Goal: Complete application form

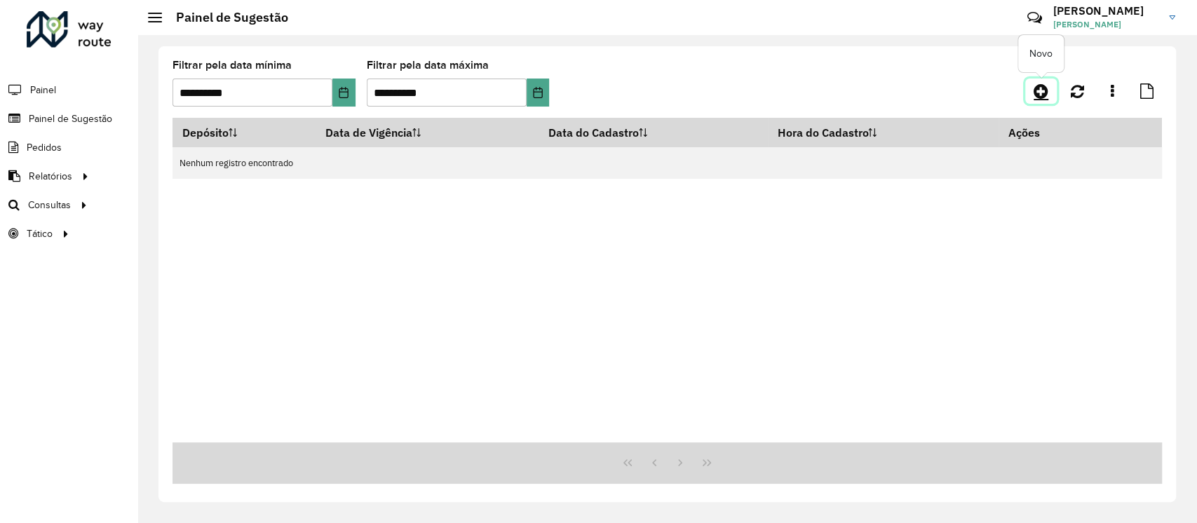
click at [1040, 88] on icon at bounding box center [1041, 91] width 15 height 17
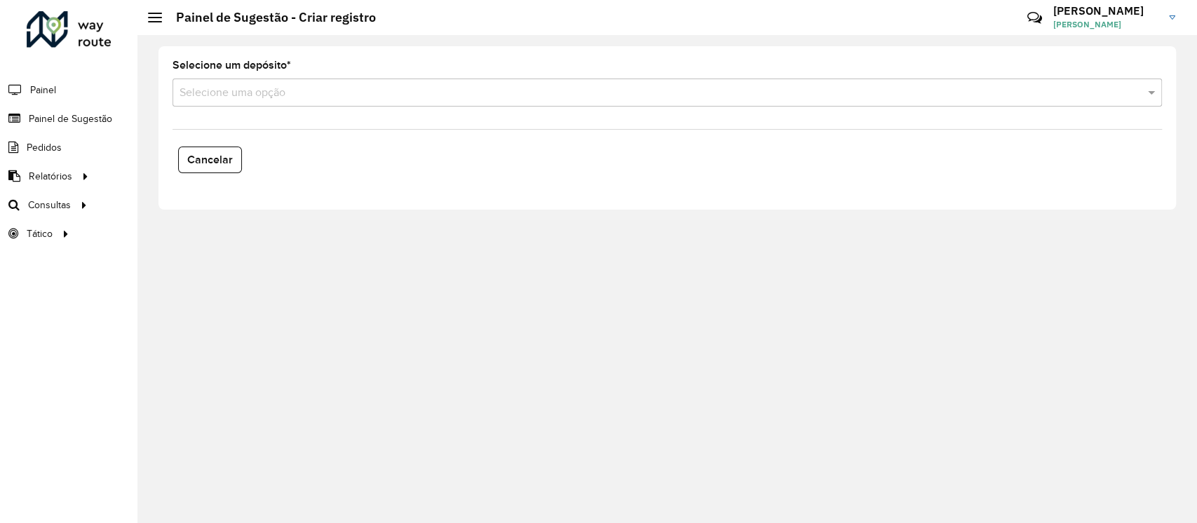
click at [288, 89] on input "text" at bounding box center [654, 93] width 948 height 17
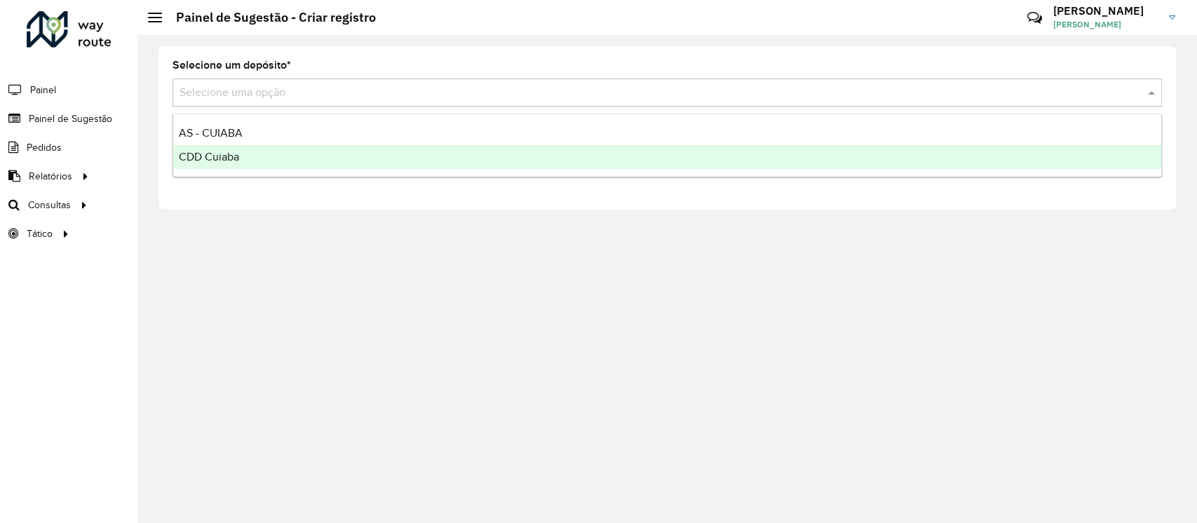
click at [224, 155] on span "CDD Cuiaba" at bounding box center [209, 157] width 60 height 12
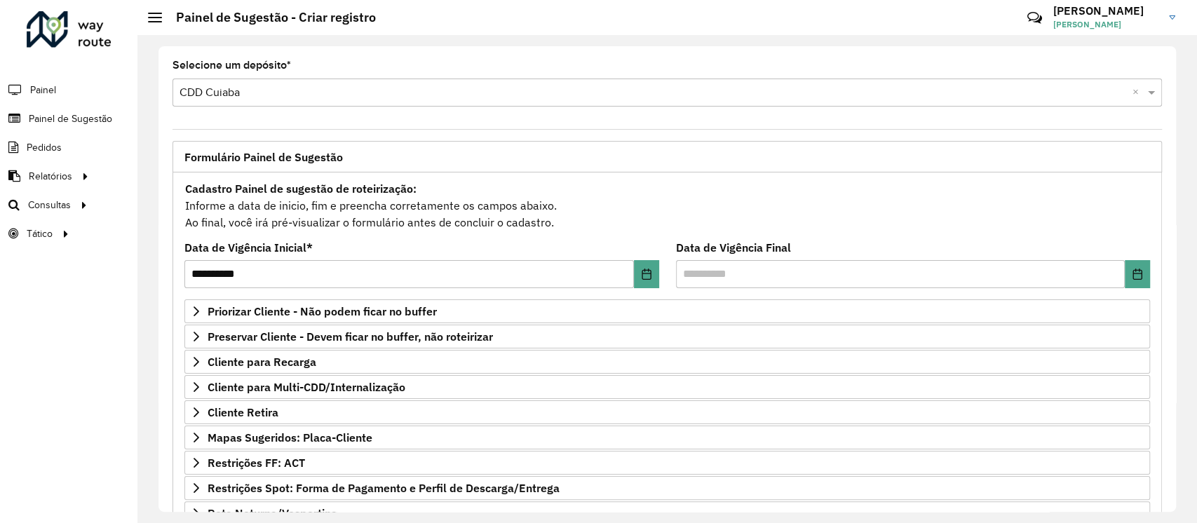
scroll to position [173, 0]
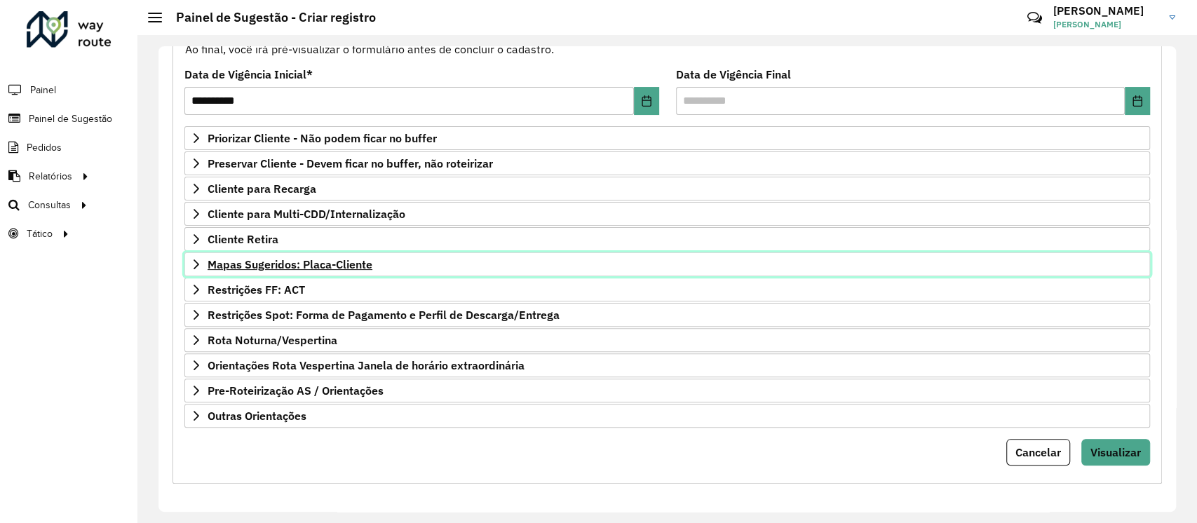
click at [330, 268] on span "Mapas Sugeridos: Placa-Cliente" at bounding box center [290, 264] width 165 height 11
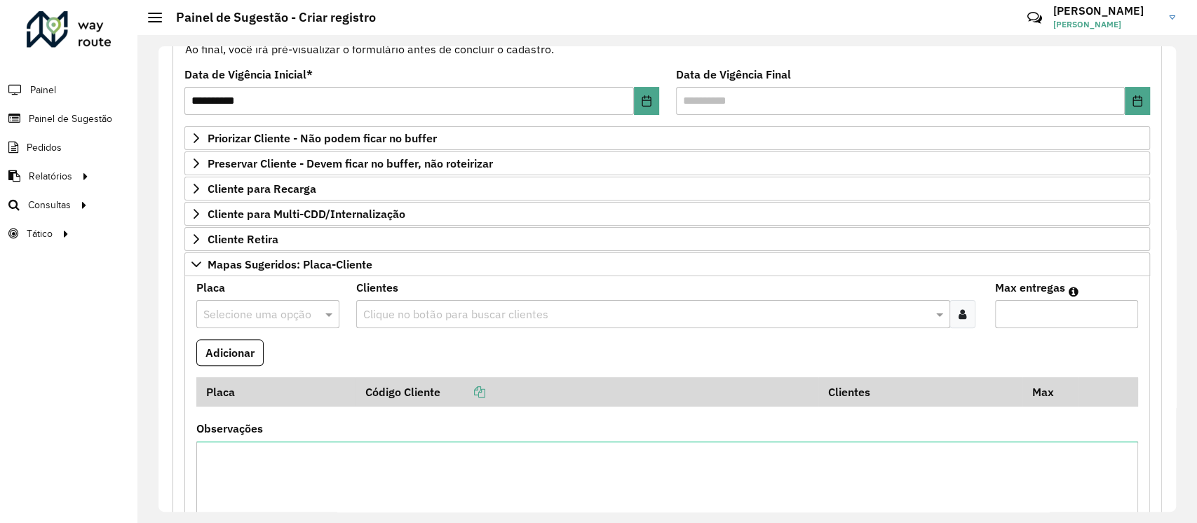
click at [297, 309] on input "text" at bounding box center [253, 314] width 101 height 17
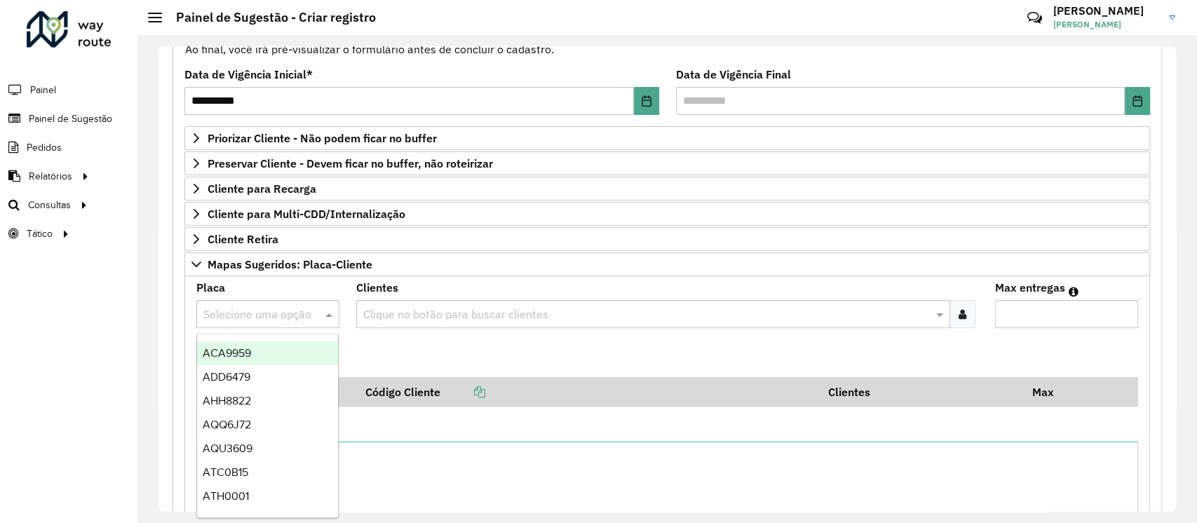
click at [289, 314] on input "text" at bounding box center [253, 314] width 101 height 17
type input "**"
click at [264, 344] on div "MKH3E24" at bounding box center [267, 354] width 141 height 24
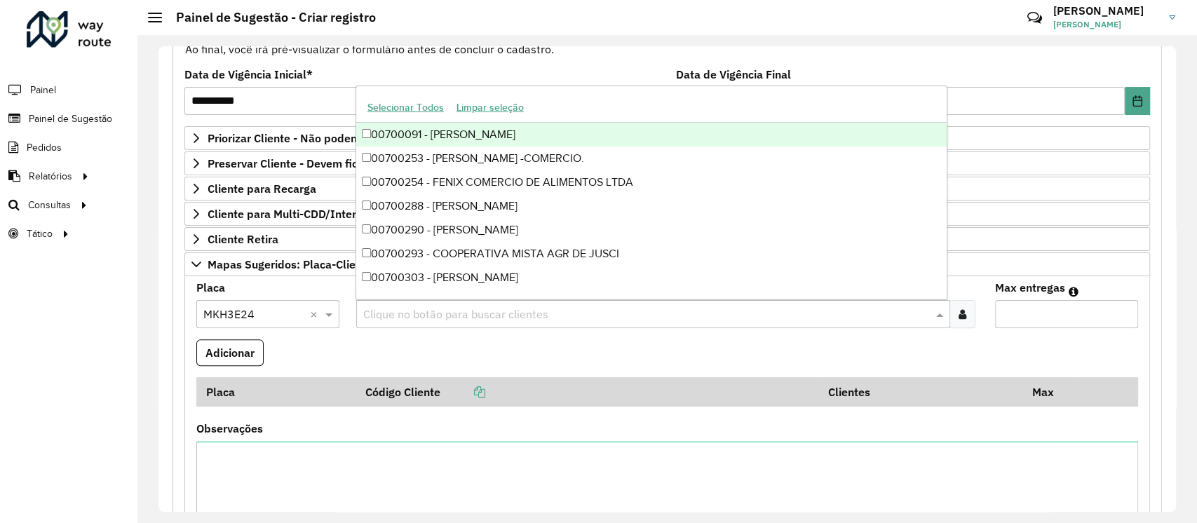
click at [407, 311] on input "text" at bounding box center [646, 314] width 573 height 17
paste input "*****"
type input "*****"
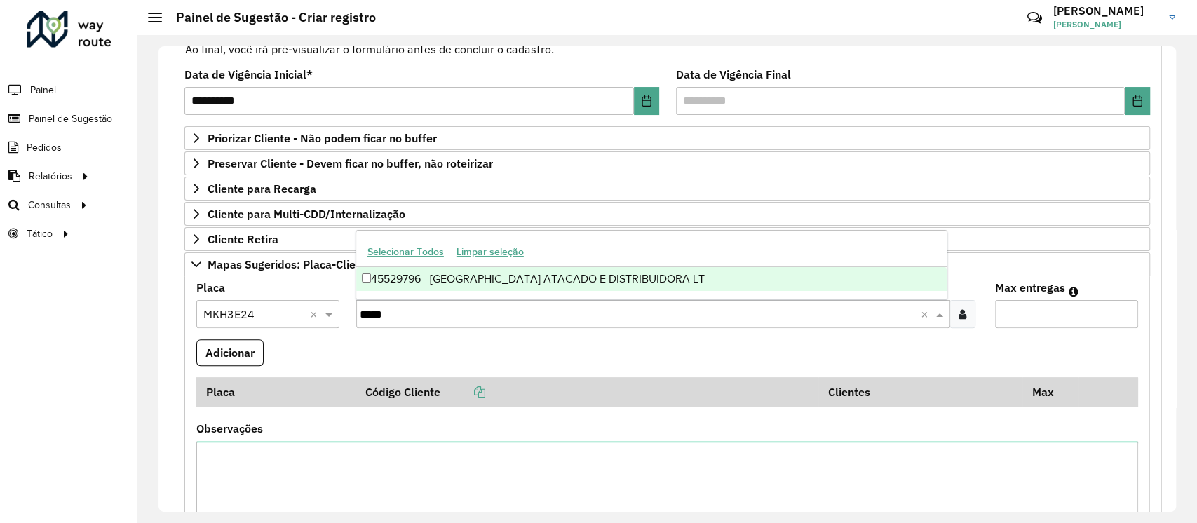
click at [508, 283] on div "45529796 - [GEOGRAPHIC_DATA] ATACADO E DISTRIBUIDORA LT" at bounding box center [651, 279] width 591 height 24
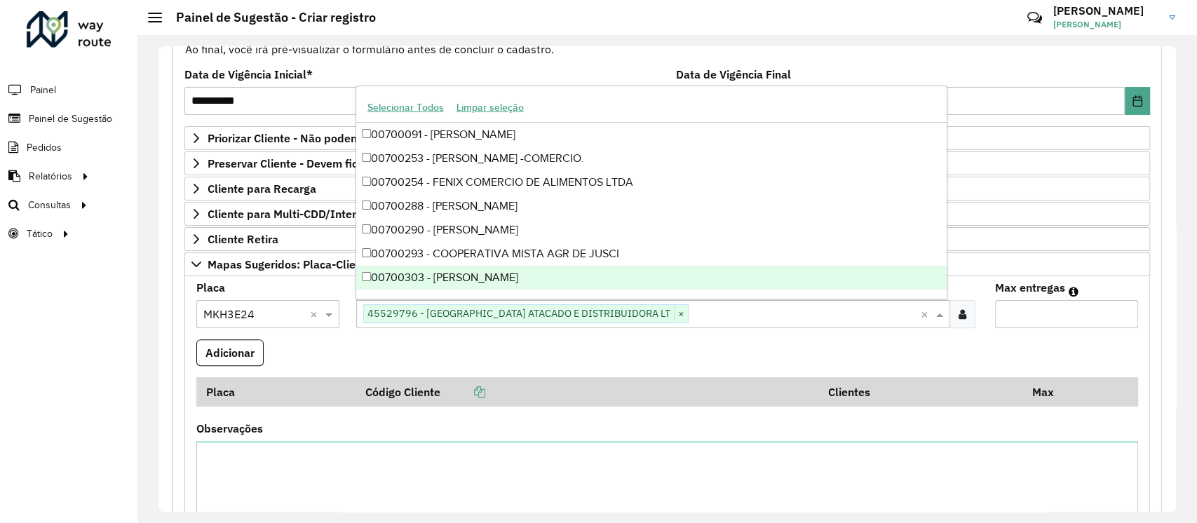
click at [1055, 322] on input "Max entregas" at bounding box center [1066, 314] width 143 height 28
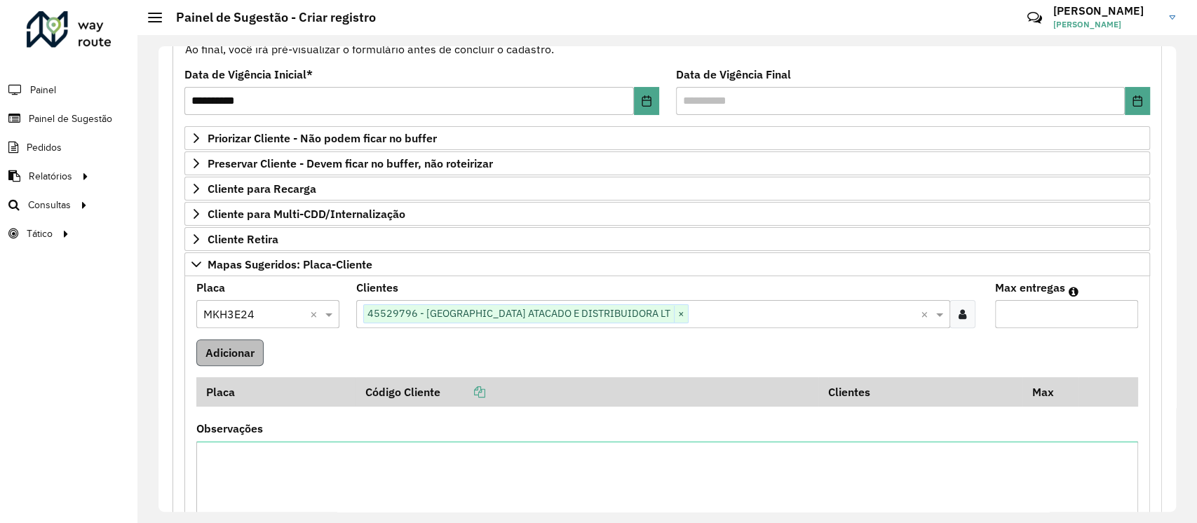
type input "*"
click at [226, 357] on button "Adicionar" at bounding box center [229, 352] width 67 height 27
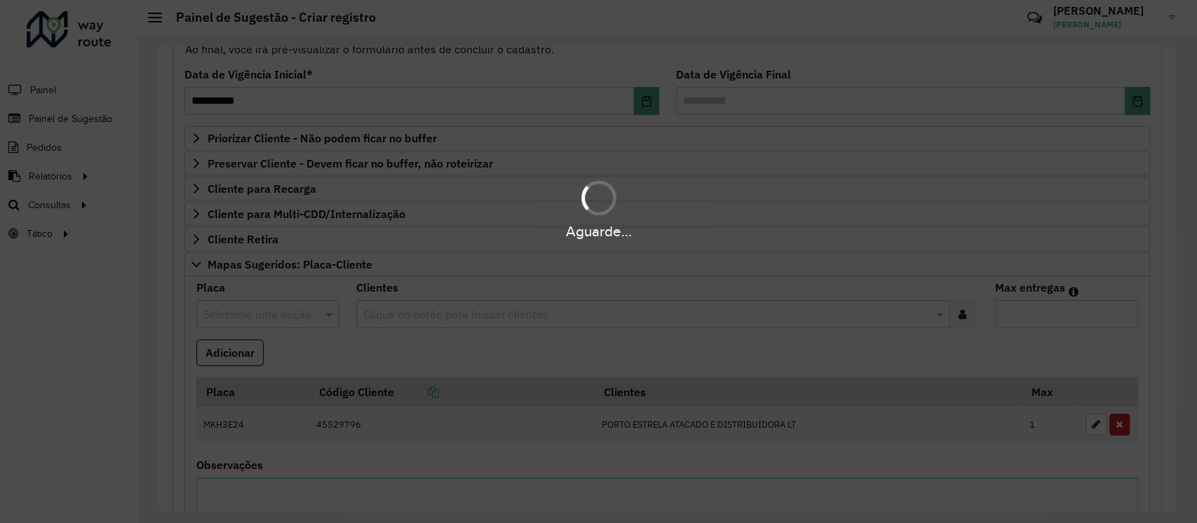
click at [276, 311] on div "Aguarde..." at bounding box center [598, 261] width 1197 height 523
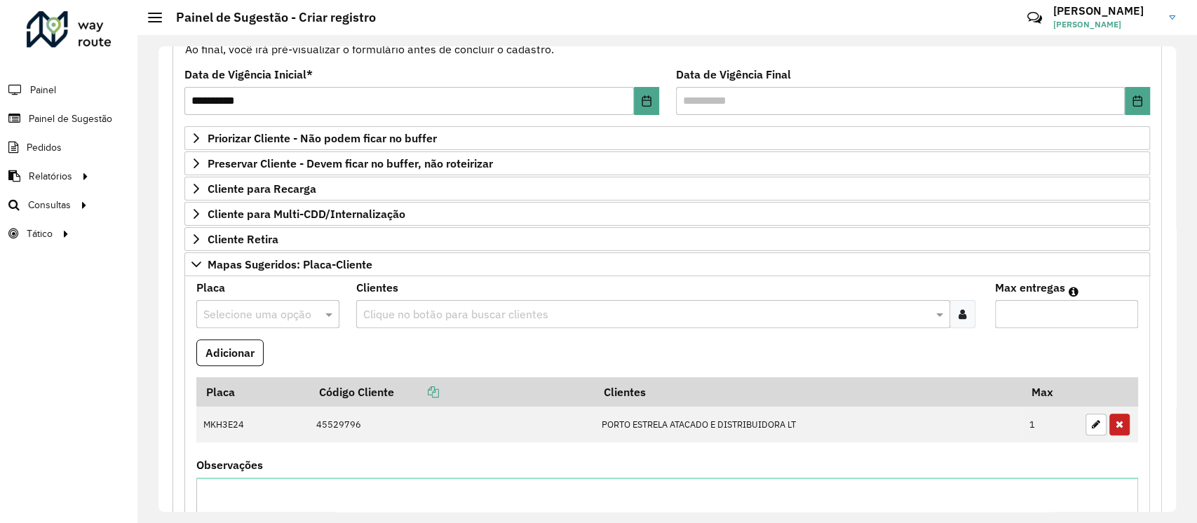
click at [276, 311] on input "text" at bounding box center [253, 314] width 101 height 17
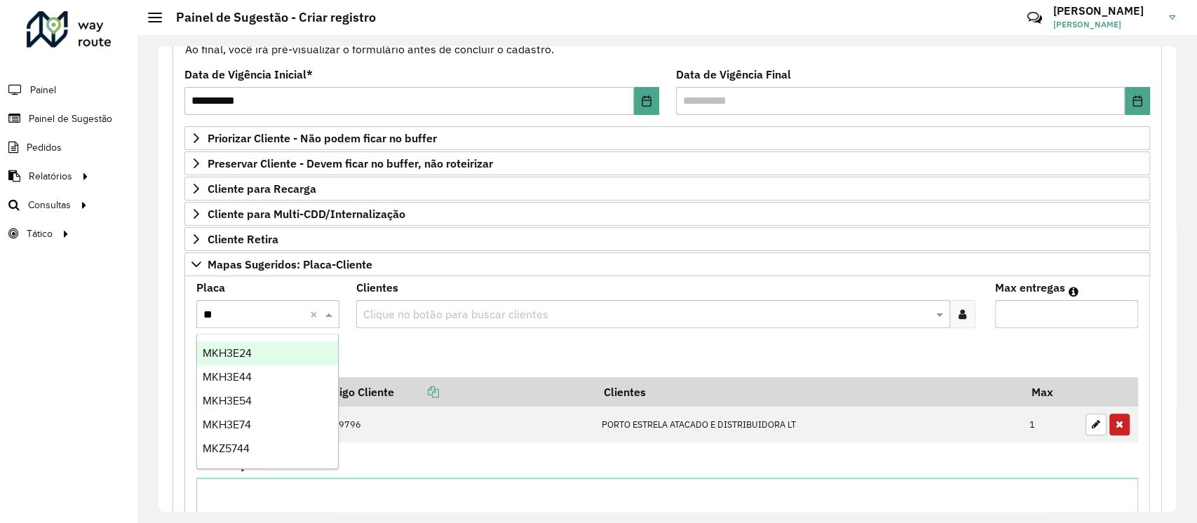
type input "***"
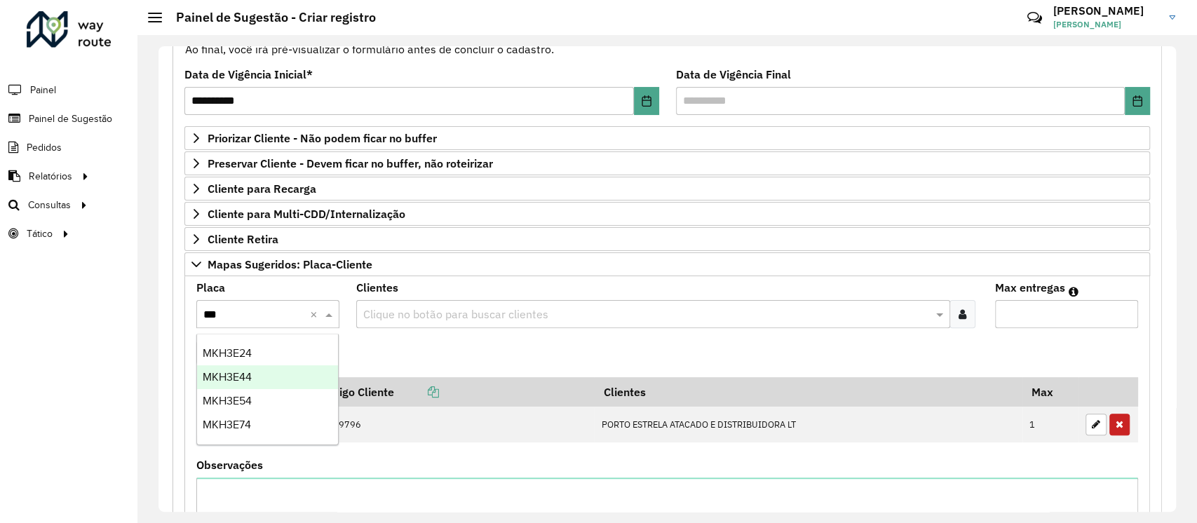
click at [249, 379] on span "MKH3E44" at bounding box center [227, 377] width 49 height 12
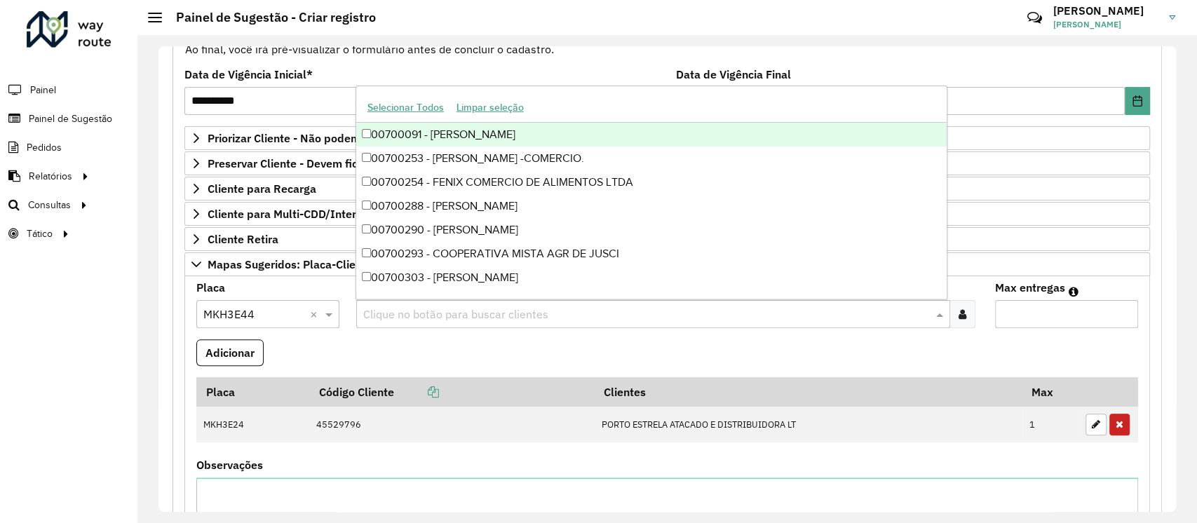
click at [407, 314] on input "text" at bounding box center [646, 314] width 573 height 17
paste input "*****"
type input "*****"
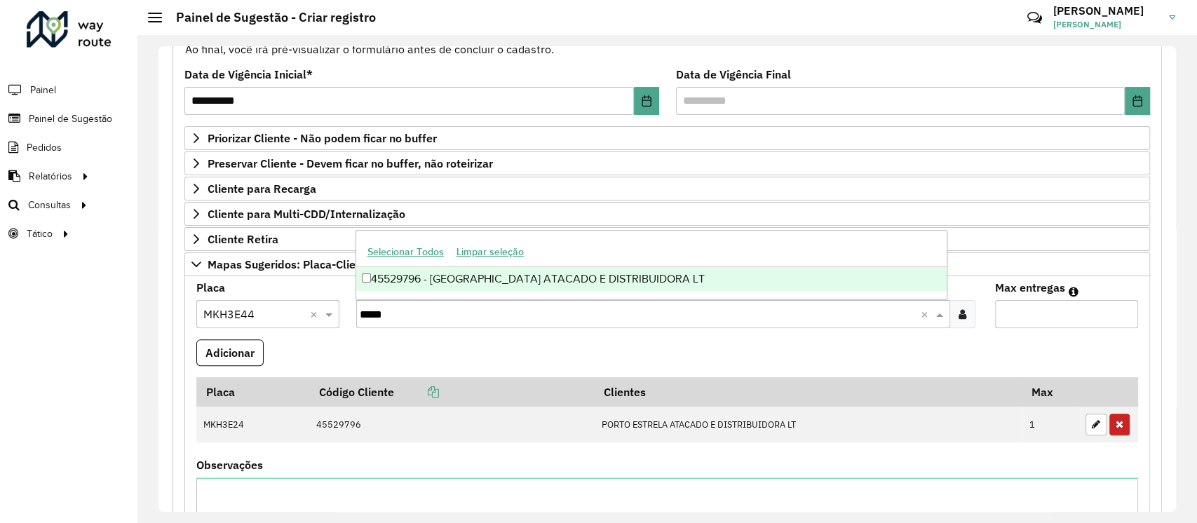
click at [505, 283] on div "45529796 - [GEOGRAPHIC_DATA] ATACADO E DISTRIBUIDORA LT" at bounding box center [651, 279] width 591 height 24
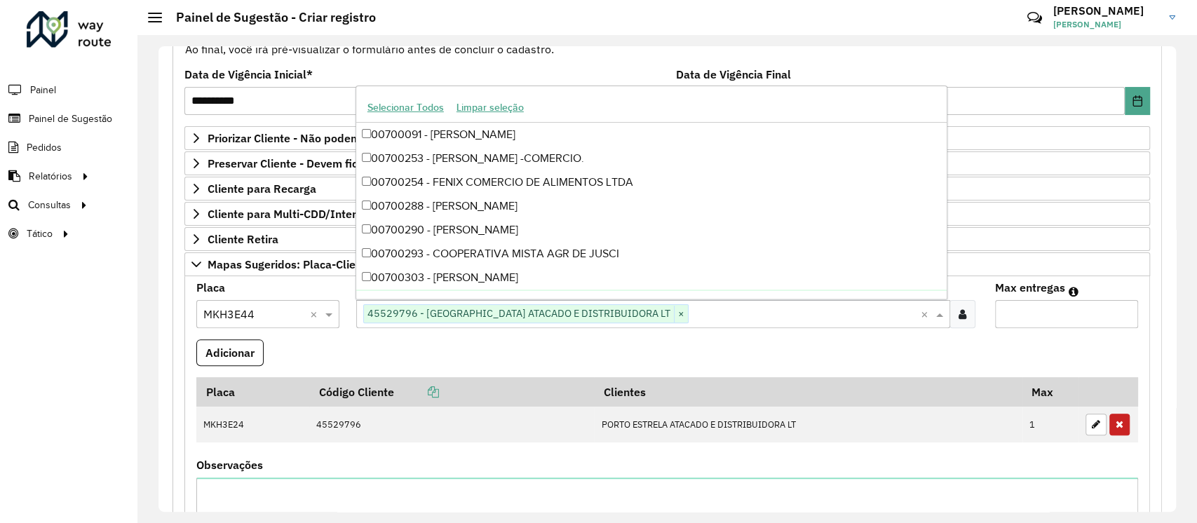
click at [1064, 314] on input "Max entregas" at bounding box center [1066, 314] width 143 height 28
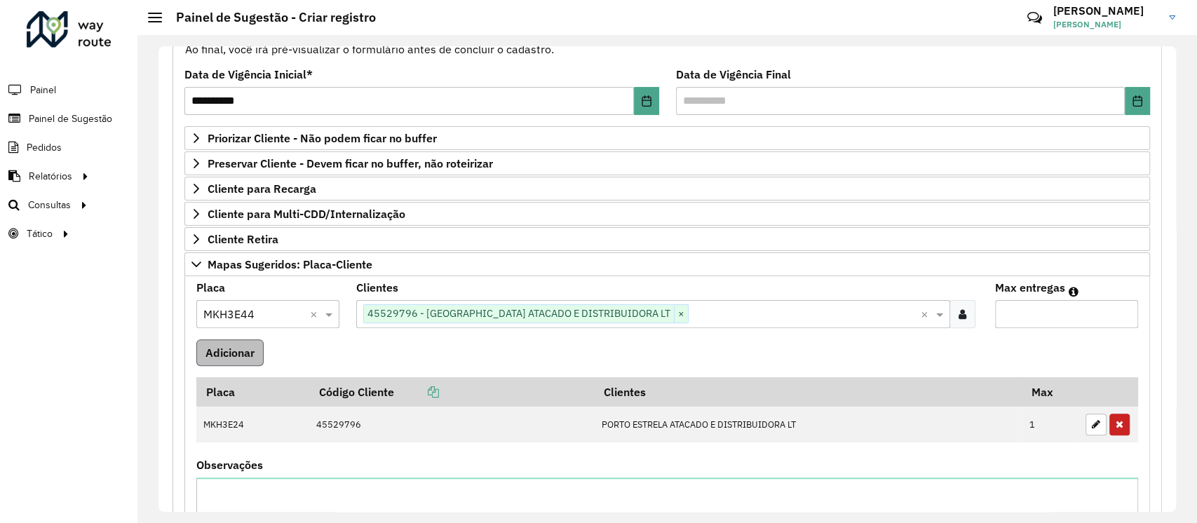
type input "*"
click at [243, 351] on button "Adicionar" at bounding box center [229, 352] width 67 height 27
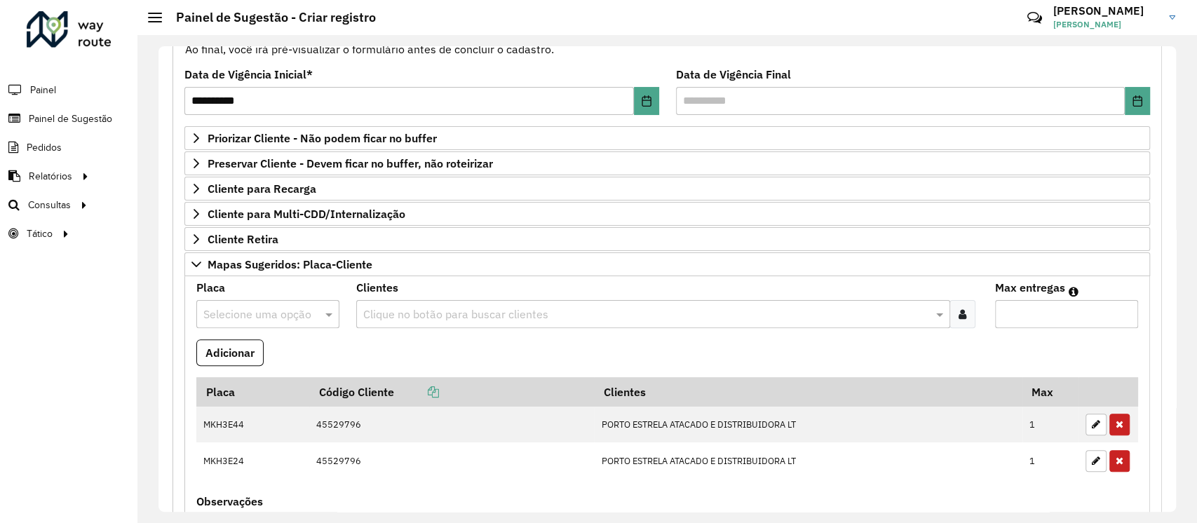
click at [269, 306] on input "text" at bounding box center [253, 314] width 101 height 17
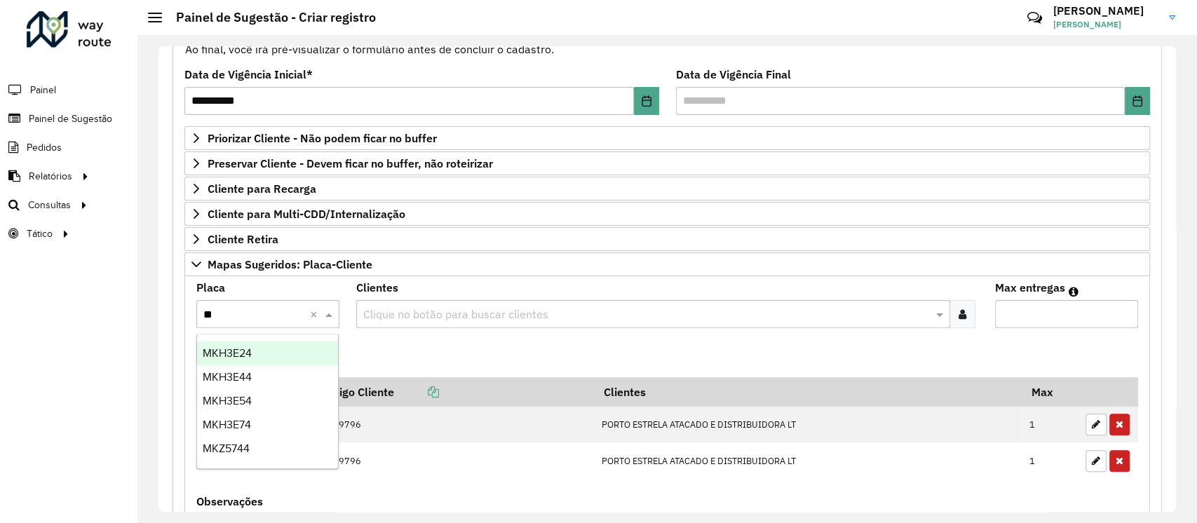
type input "***"
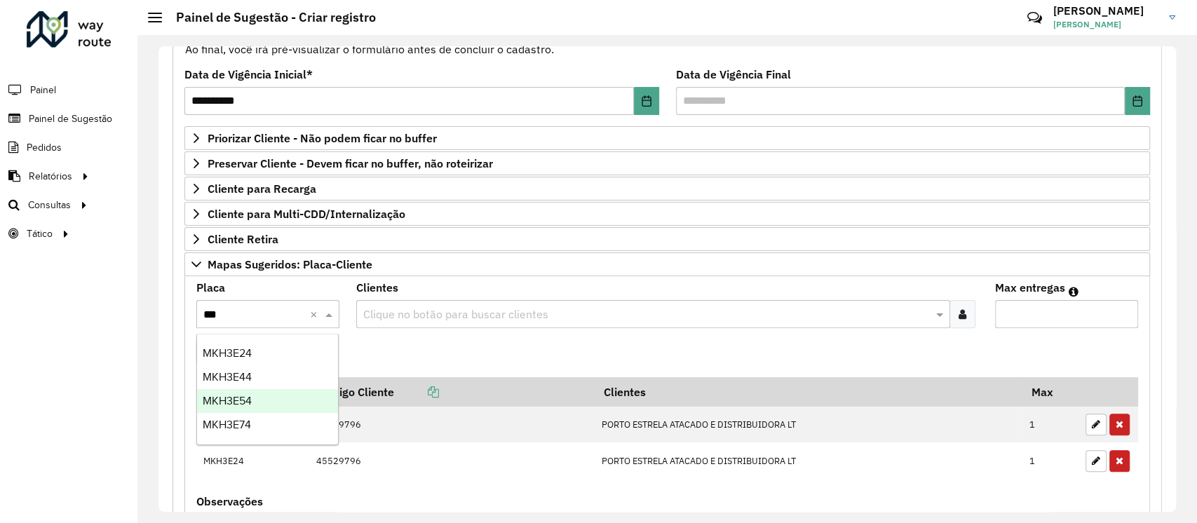
click at [254, 401] on div "MKH3E54" at bounding box center [267, 401] width 141 height 24
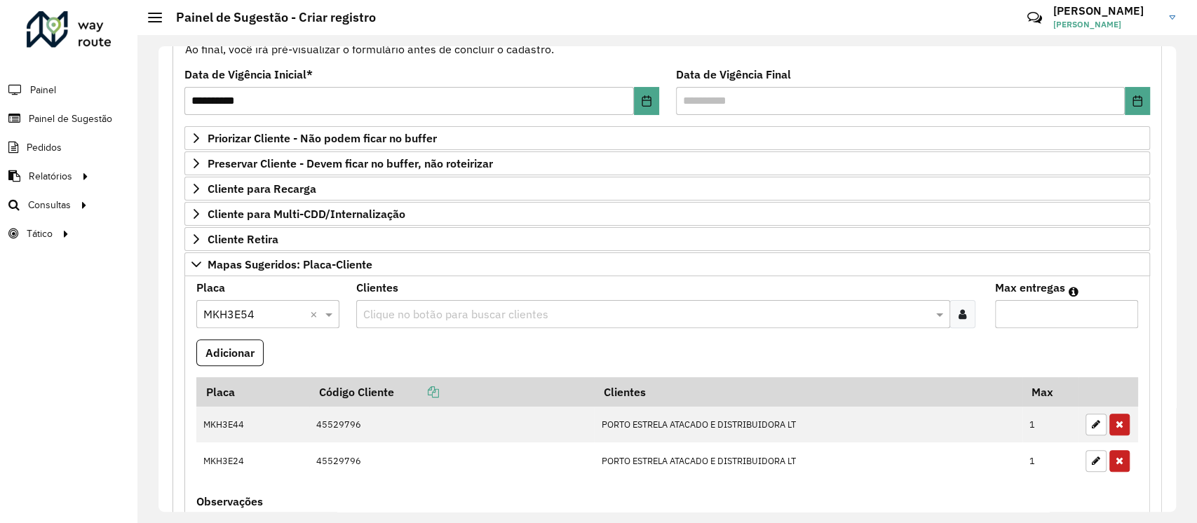
click at [421, 314] on input "text" at bounding box center [646, 314] width 573 height 17
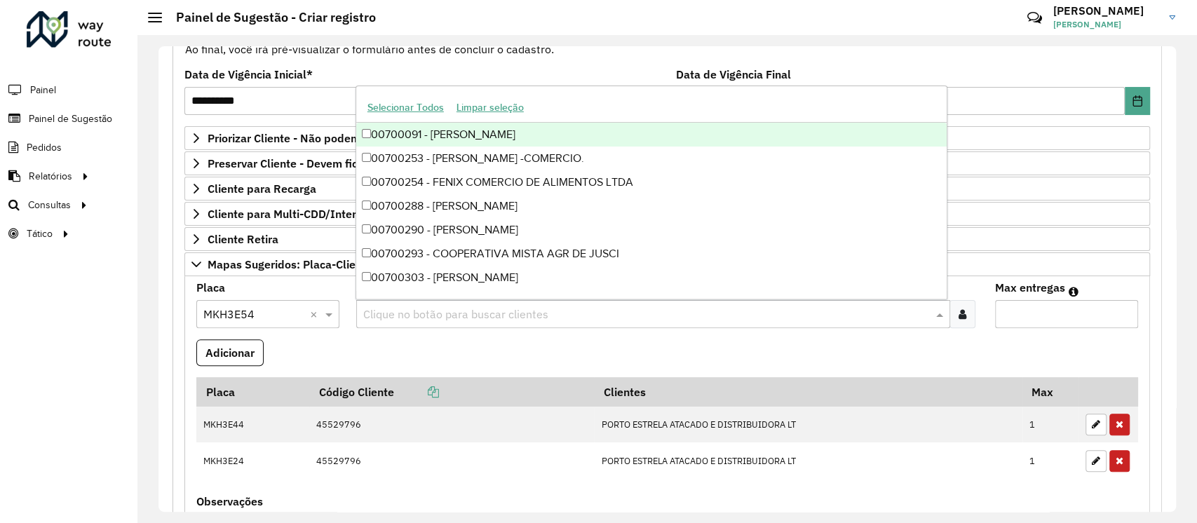
paste input "*****"
type input "*****"
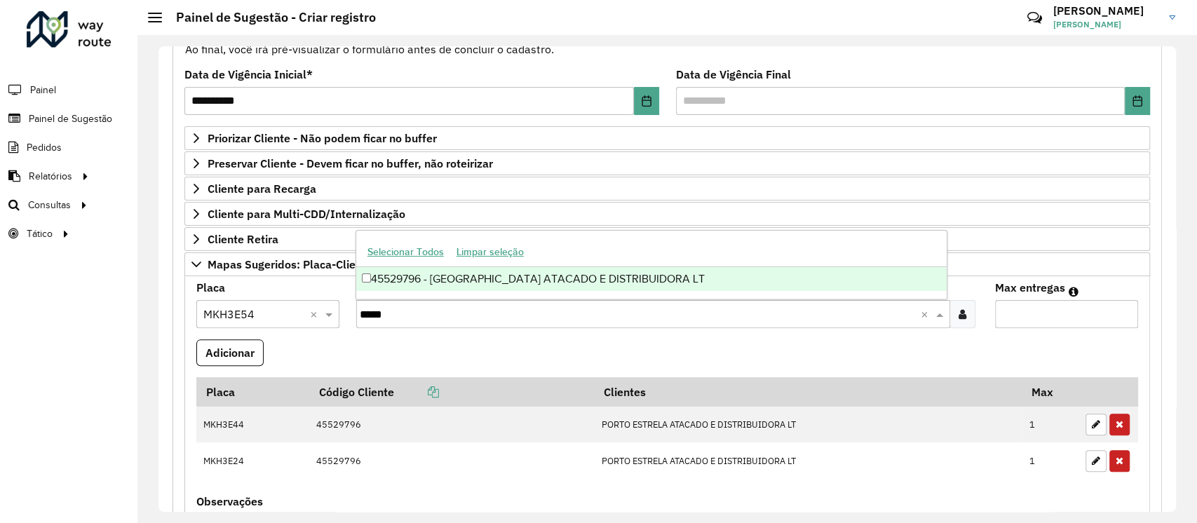
click at [532, 278] on div "45529796 - [GEOGRAPHIC_DATA] ATACADO E DISTRIBUIDORA LT" at bounding box center [651, 279] width 591 height 24
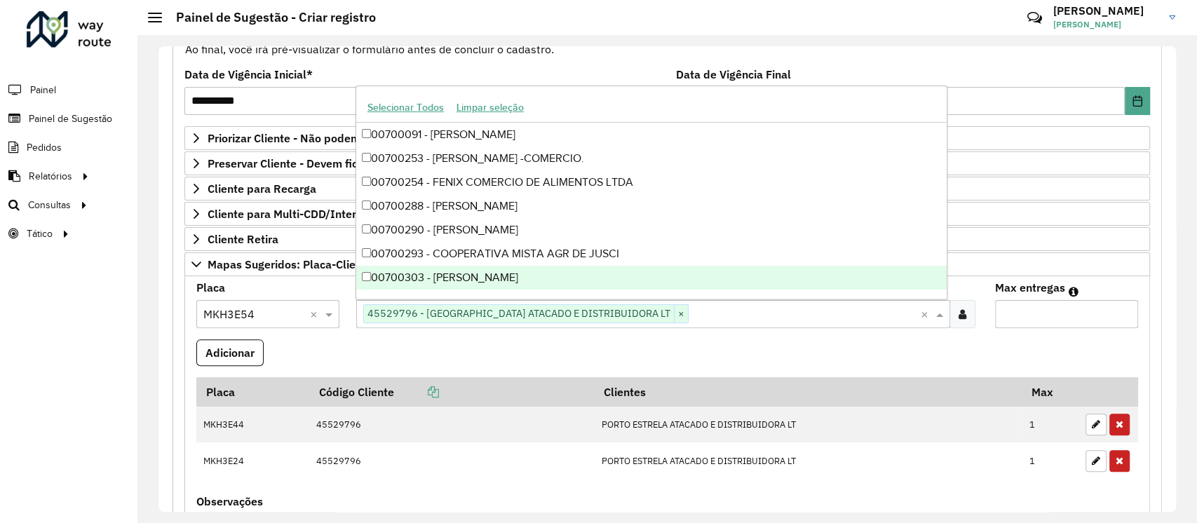
click at [1089, 320] on input "Max entregas" at bounding box center [1066, 314] width 143 height 28
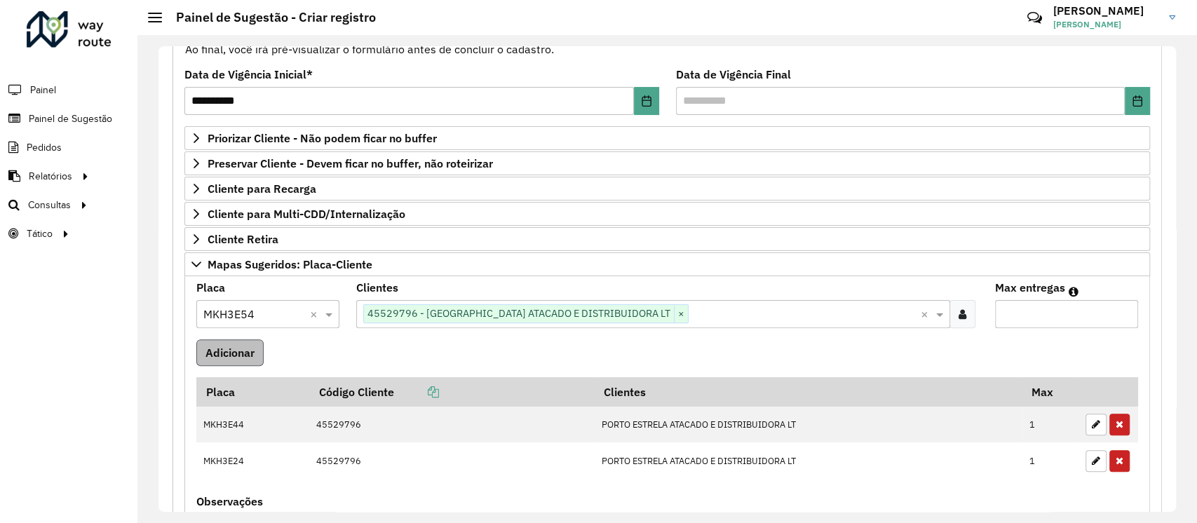
type input "*"
click at [236, 358] on button "Adicionar" at bounding box center [229, 352] width 67 height 27
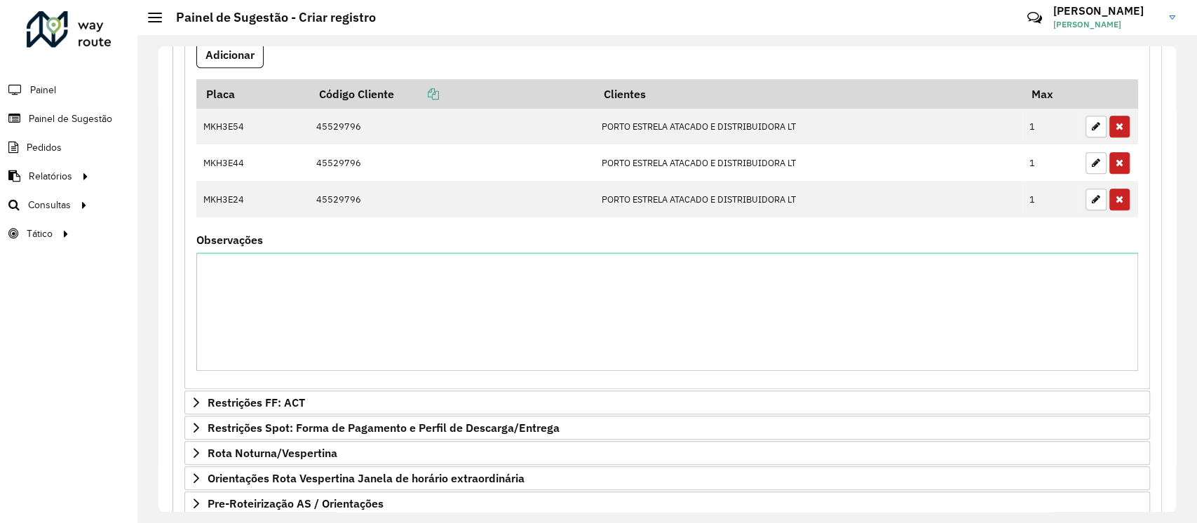
scroll to position [584, 0]
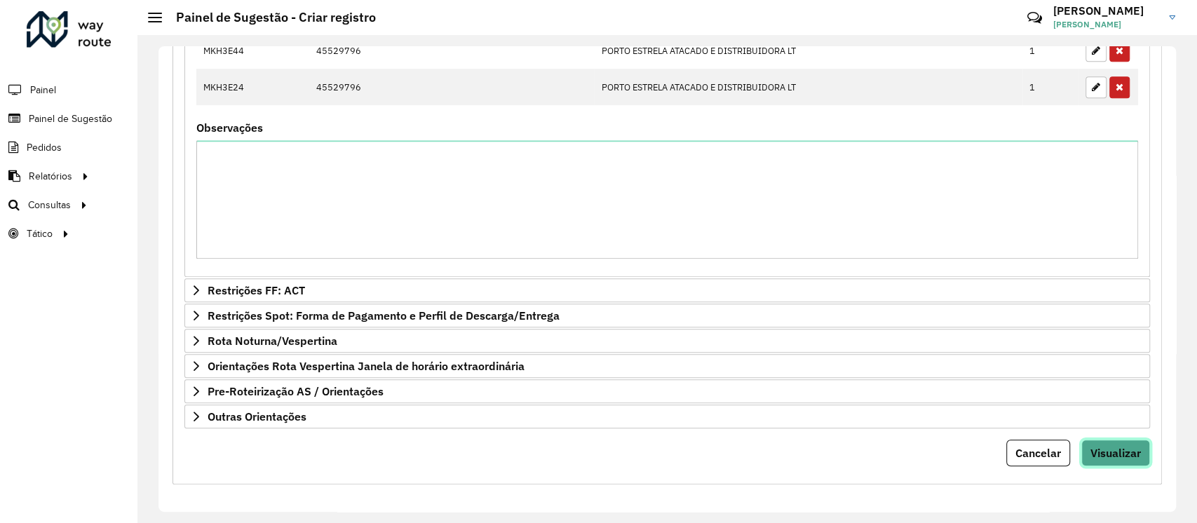
click at [1115, 446] on span "Visualizar" at bounding box center [1116, 453] width 50 height 14
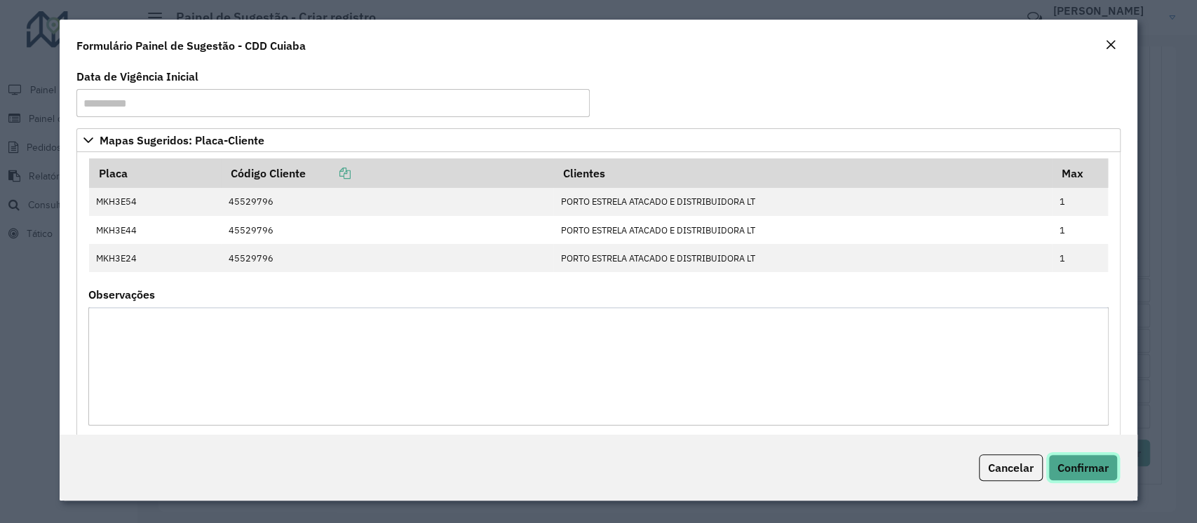
drag, startPoint x: 1086, startPoint y: 469, endPoint x: 1063, endPoint y: 459, distance: 24.9
click at [1086, 469] on span "Confirmar" at bounding box center [1083, 468] width 51 height 14
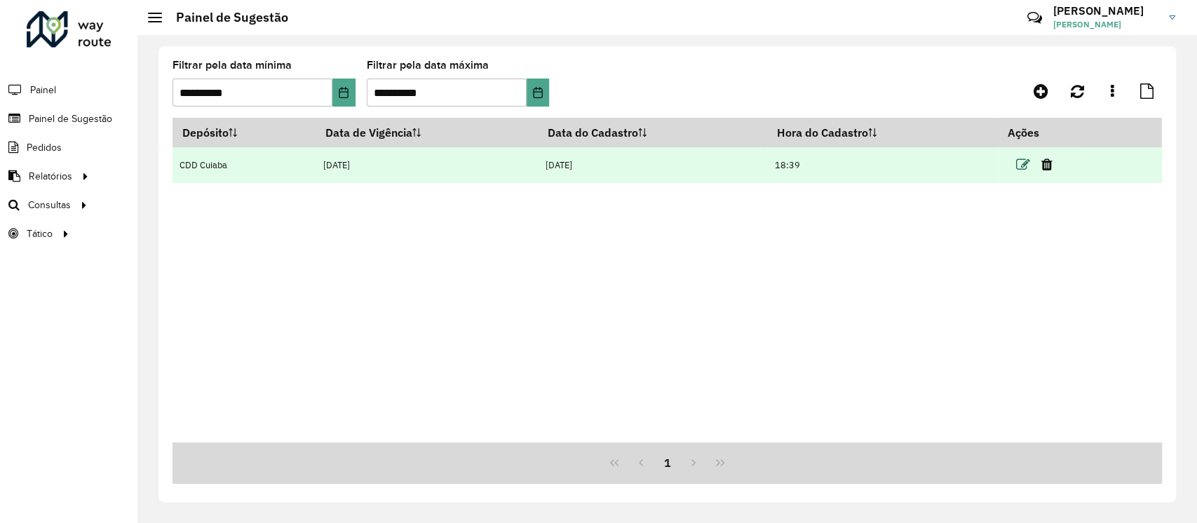
click at [1024, 167] on icon at bounding box center [1023, 165] width 14 height 14
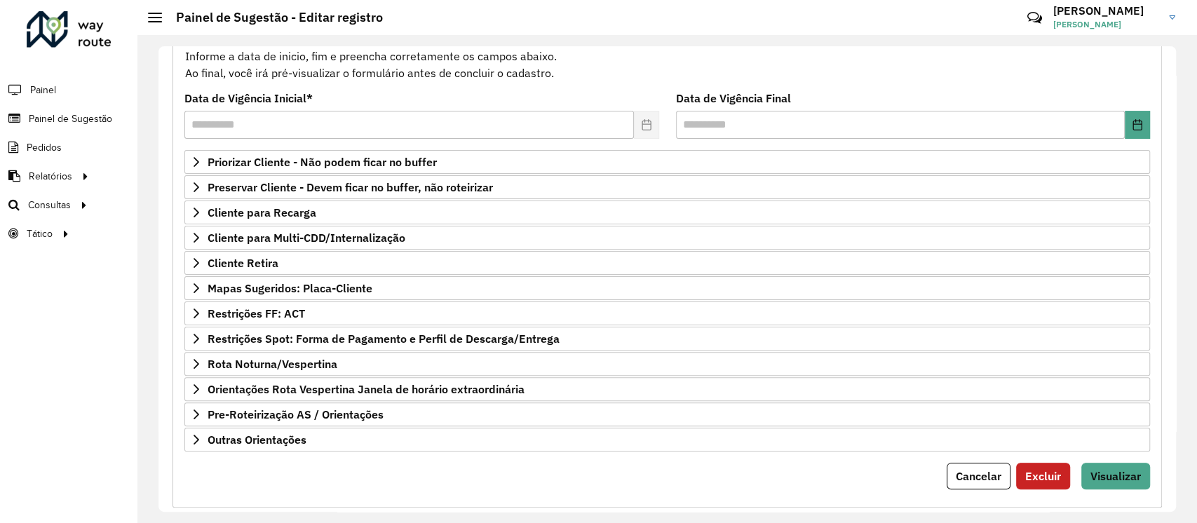
scroll to position [164, 0]
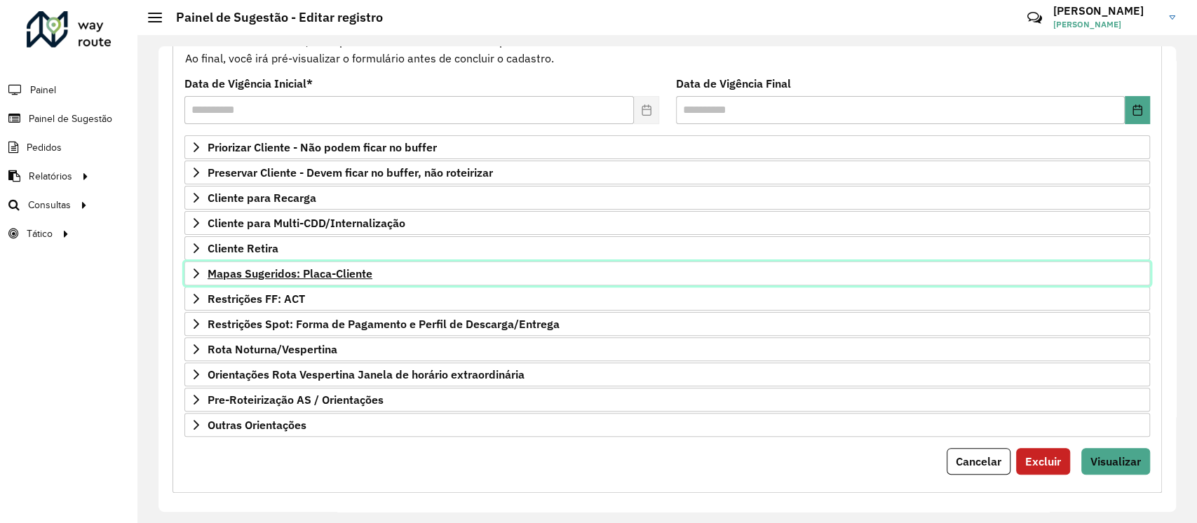
click at [318, 272] on span "Mapas Sugeridos: Placa-Cliente" at bounding box center [290, 273] width 165 height 11
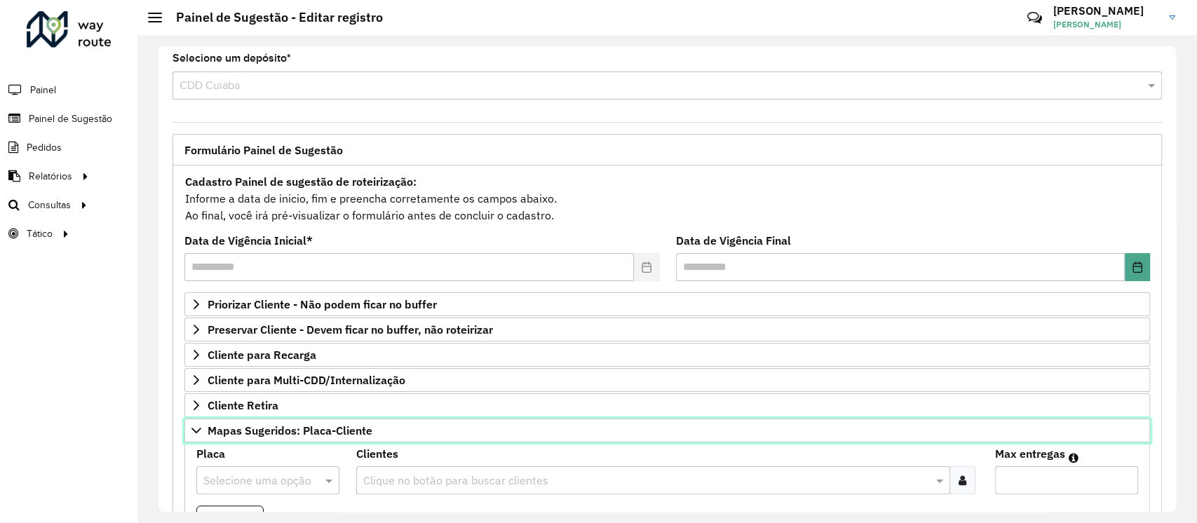
scroll to position [0, 0]
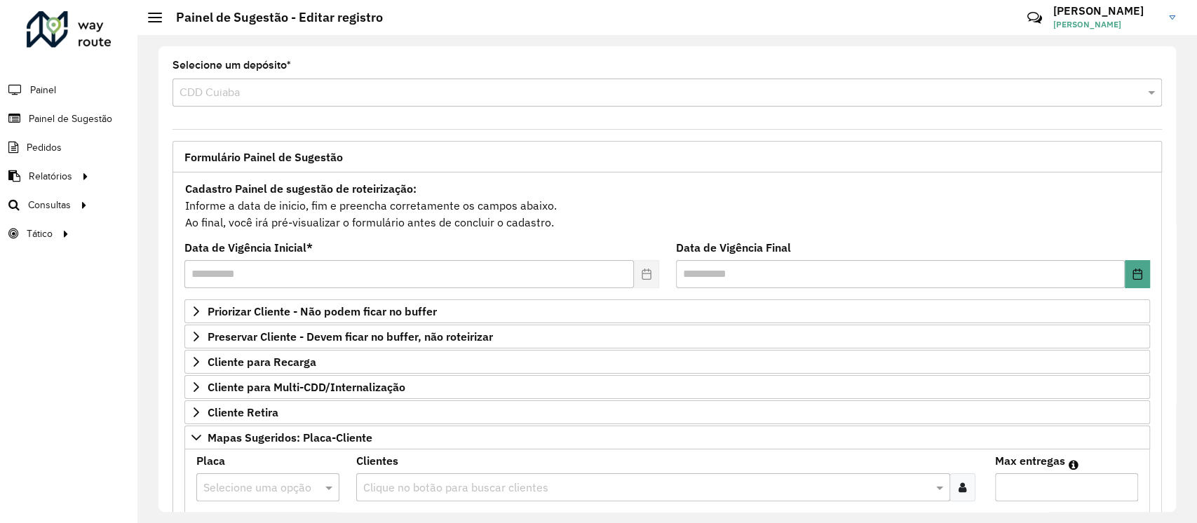
click at [65, 87] on li "Painel" at bounding box center [68, 89] width 137 height 29
click at [43, 87] on span "Painel" at bounding box center [44, 90] width 29 height 15
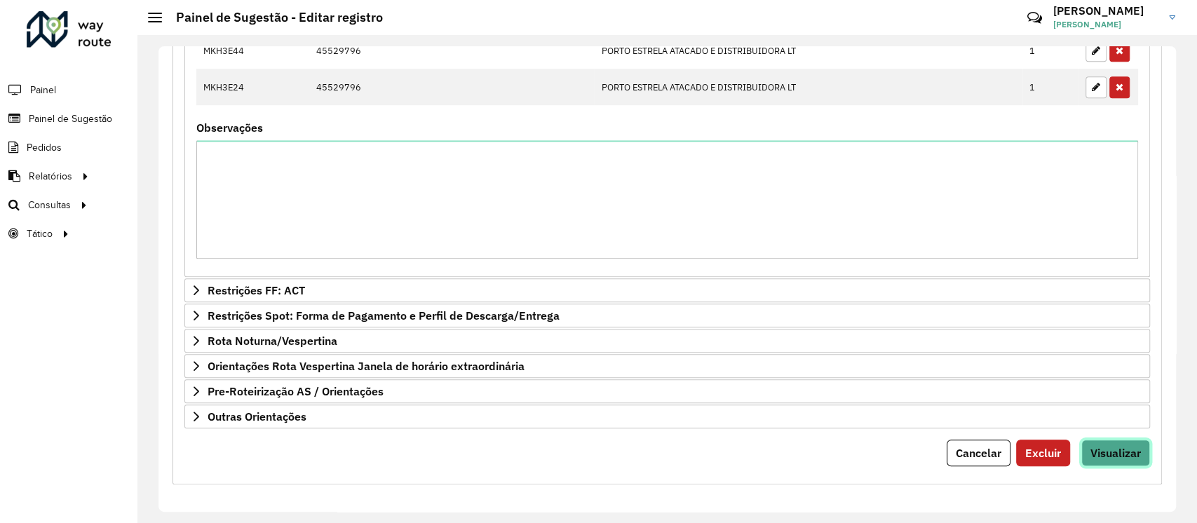
click at [1111, 446] on span "Visualizar" at bounding box center [1116, 453] width 50 height 14
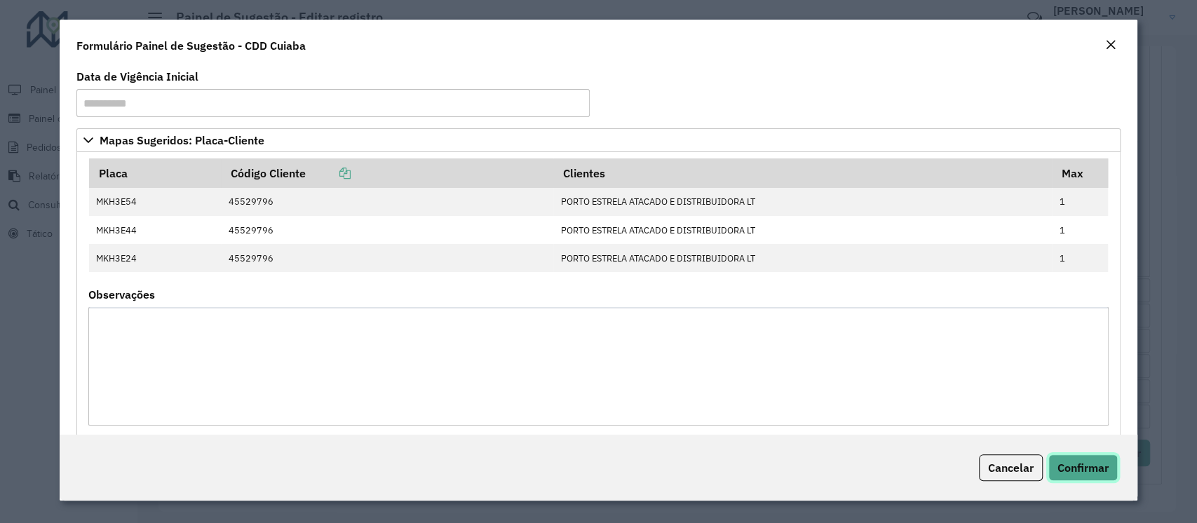
click at [1092, 472] on span "Confirmar" at bounding box center [1083, 468] width 51 height 14
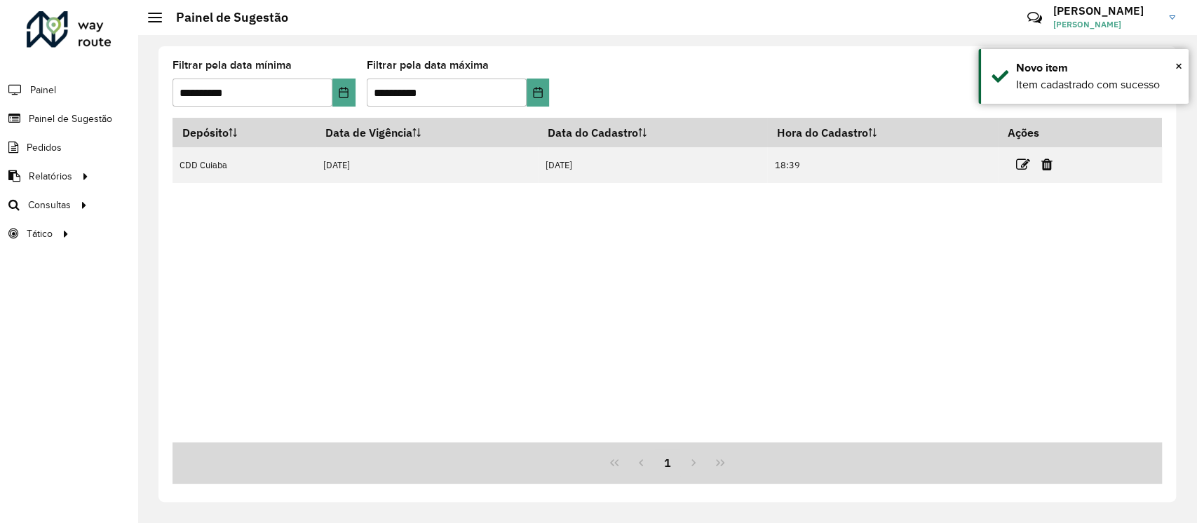
click at [433, 340] on div "Depósito Data de Vigência Data do Cadastro Hora do Cadastro Ações CDD Cuiaba [D…" at bounding box center [668, 280] width 990 height 325
click at [1083, 83] on icon at bounding box center [1077, 90] width 13 height 15
click at [1083, 92] on icon at bounding box center [1077, 90] width 13 height 15
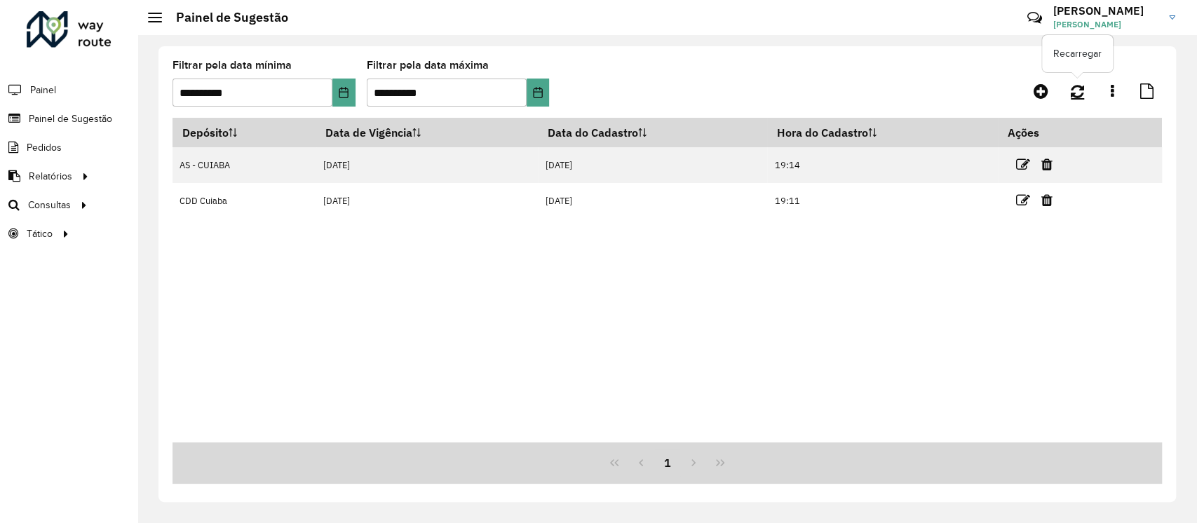
click at [1083, 92] on icon at bounding box center [1077, 90] width 13 height 15
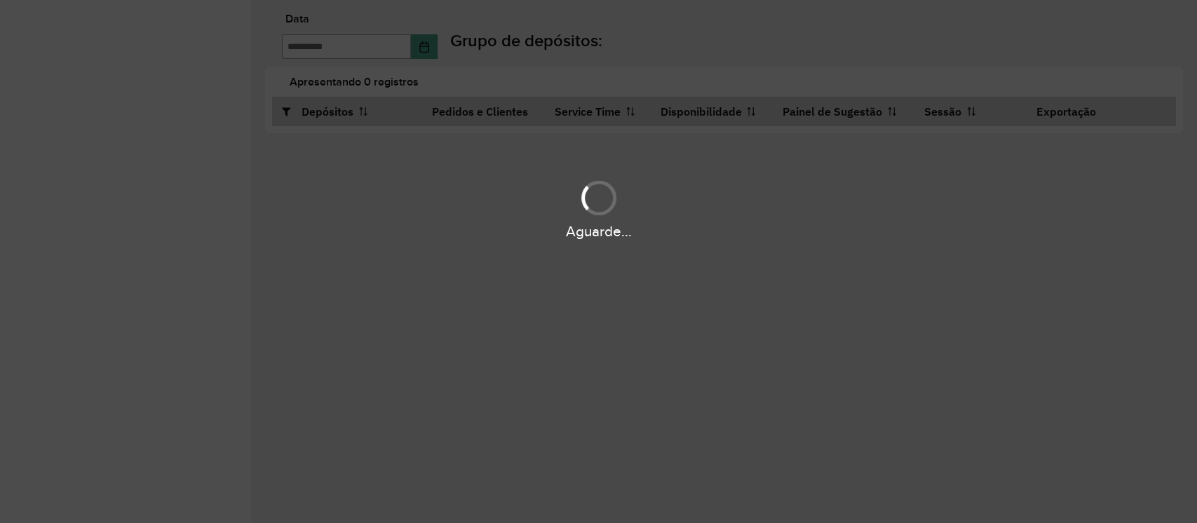
type input "**********"
